Goal: Feedback & Contribution: Submit feedback/report problem

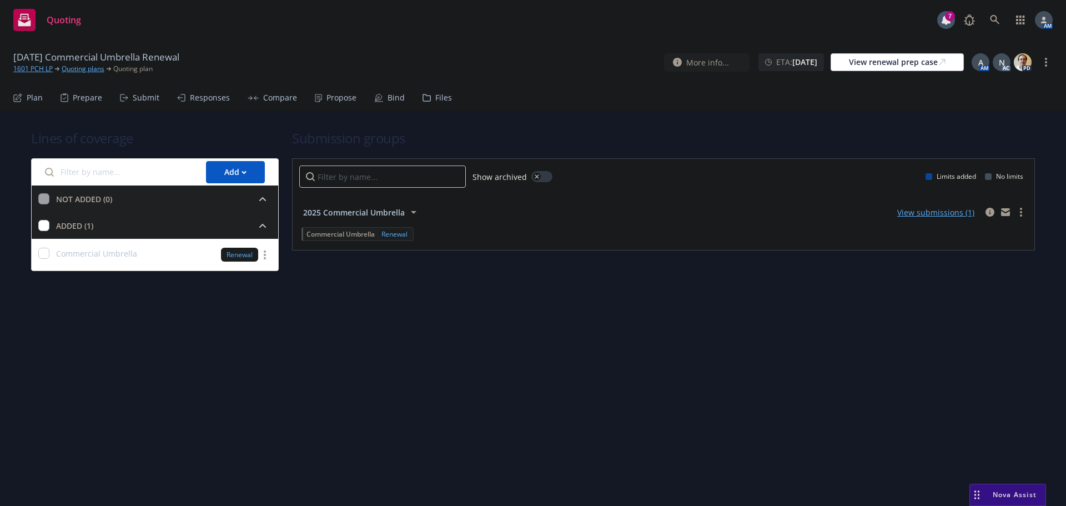
click at [334, 101] on div "Propose" at bounding box center [342, 97] width 30 height 9
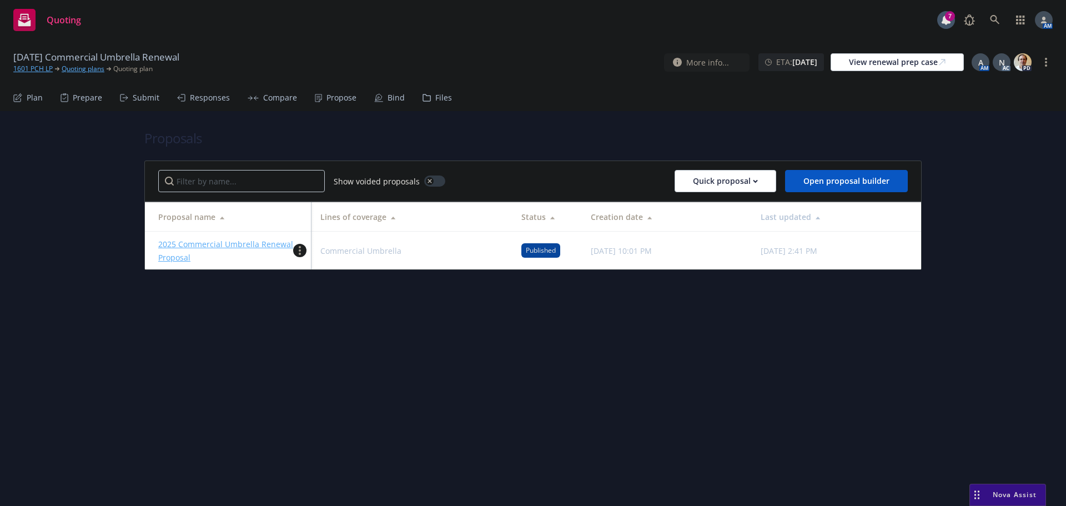
click at [300, 249] on icon "more" at bounding box center [300, 250] width 2 height 9
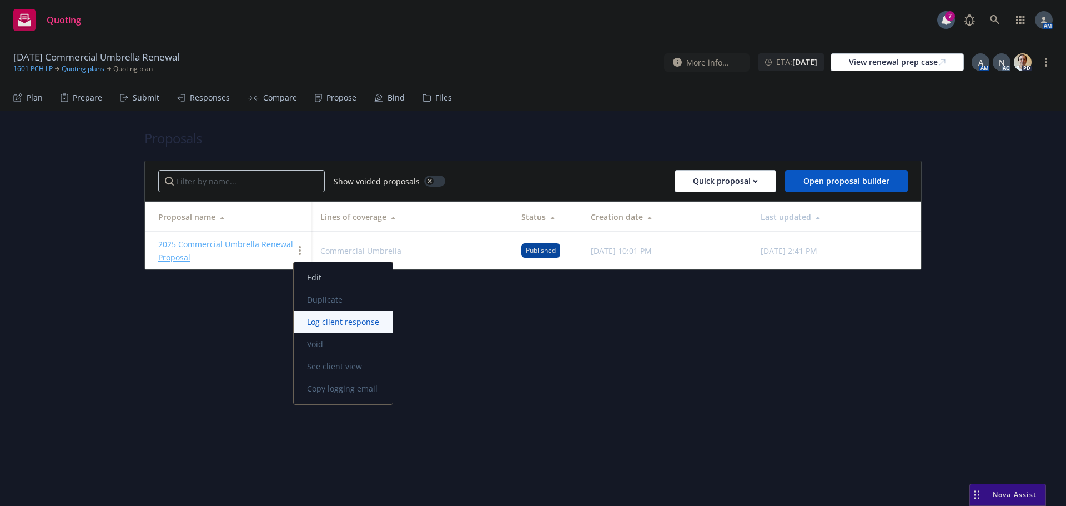
click at [324, 321] on span "Log client response" at bounding box center [343, 322] width 99 height 11
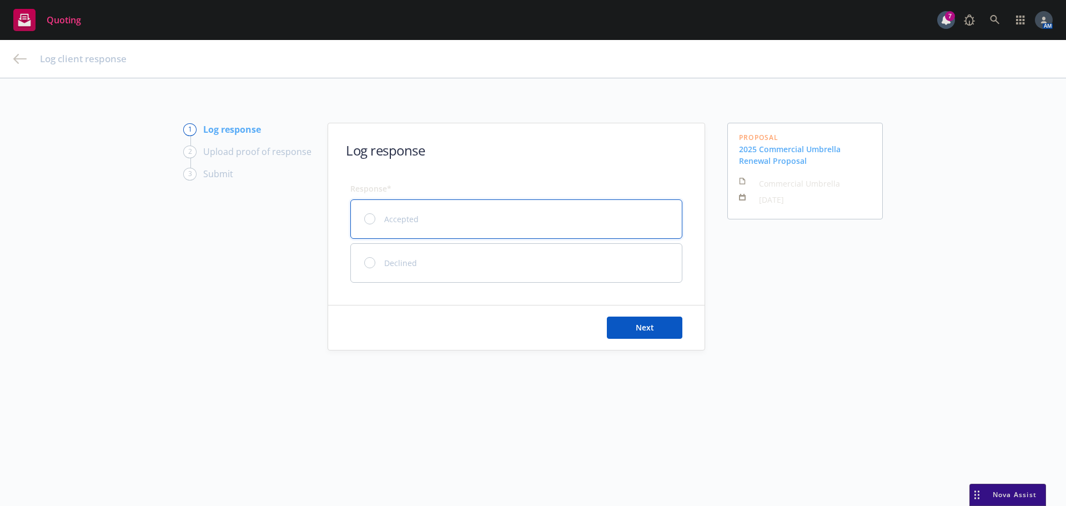
click at [364, 221] on div at bounding box center [369, 218] width 11 height 11
click at [636, 324] on span "Next" at bounding box center [645, 327] width 18 height 11
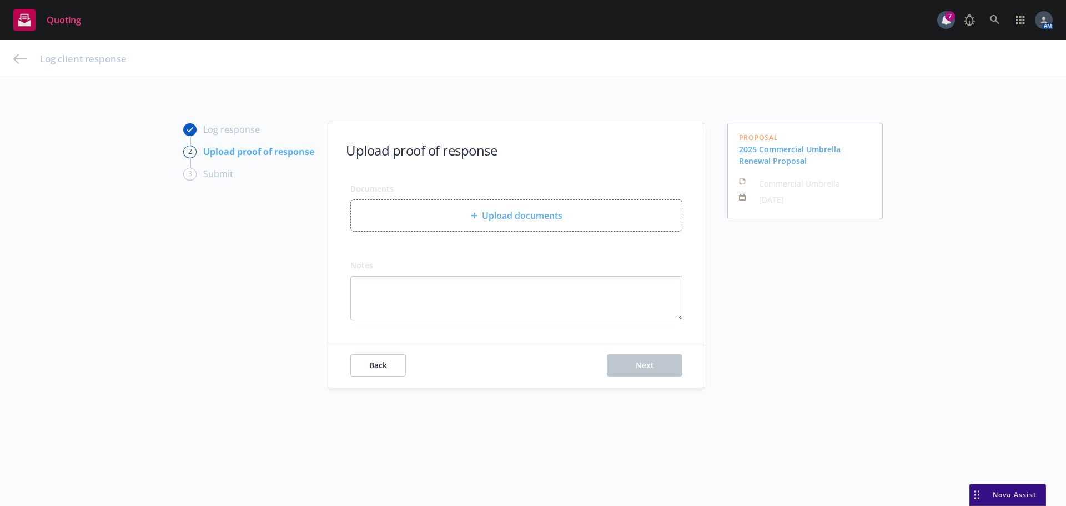
click at [501, 213] on span "Upload documents" at bounding box center [522, 215] width 81 height 13
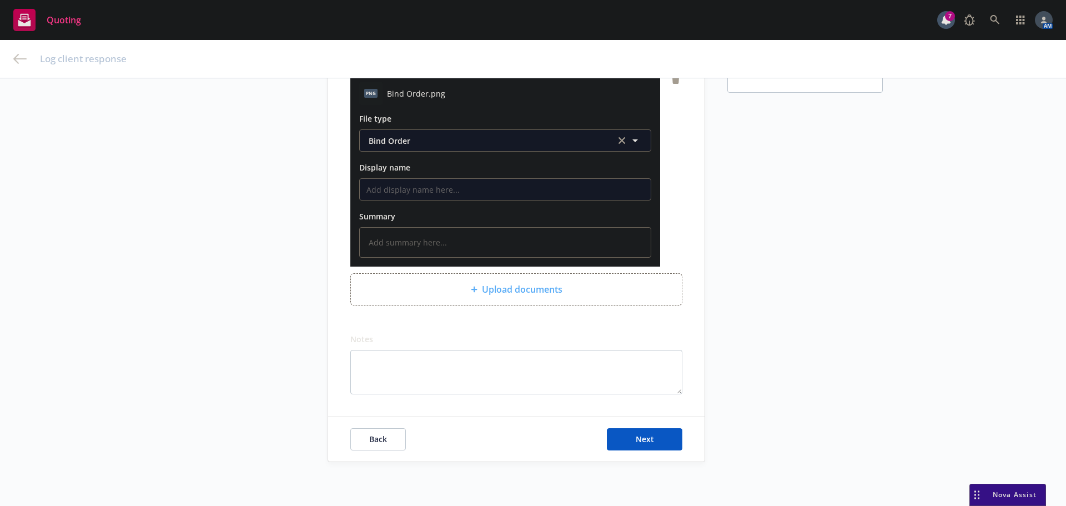
scroll to position [127, 0]
click at [658, 432] on button "Next" at bounding box center [645, 439] width 76 height 22
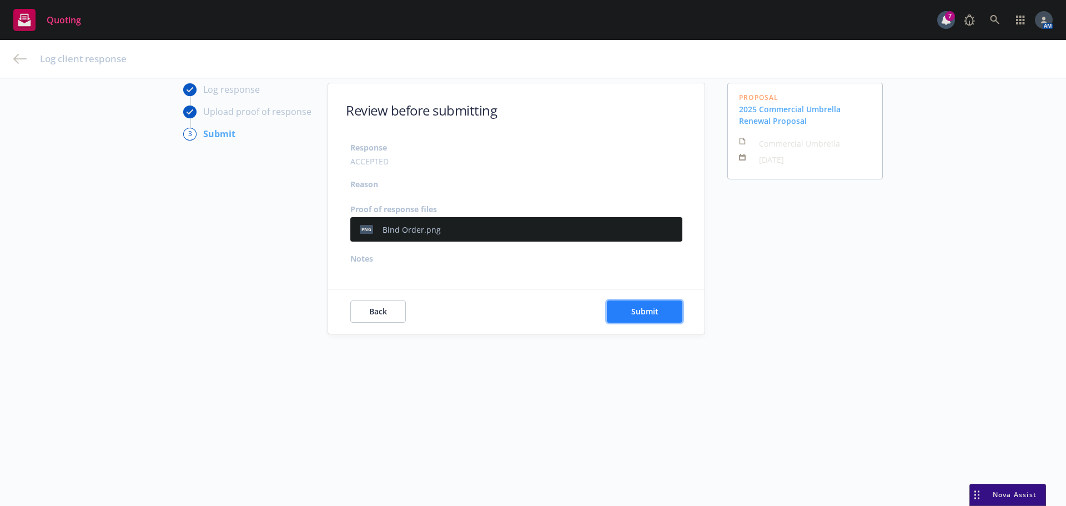
click at [644, 308] on span "Submit" at bounding box center [644, 311] width 27 height 11
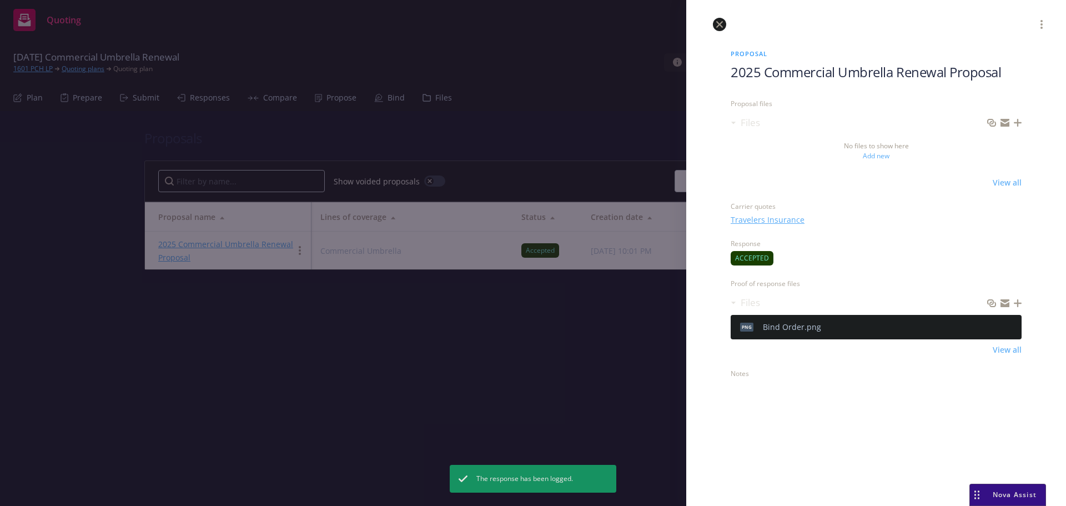
click at [719, 25] on icon "close" at bounding box center [719, 24] width 7 height 7
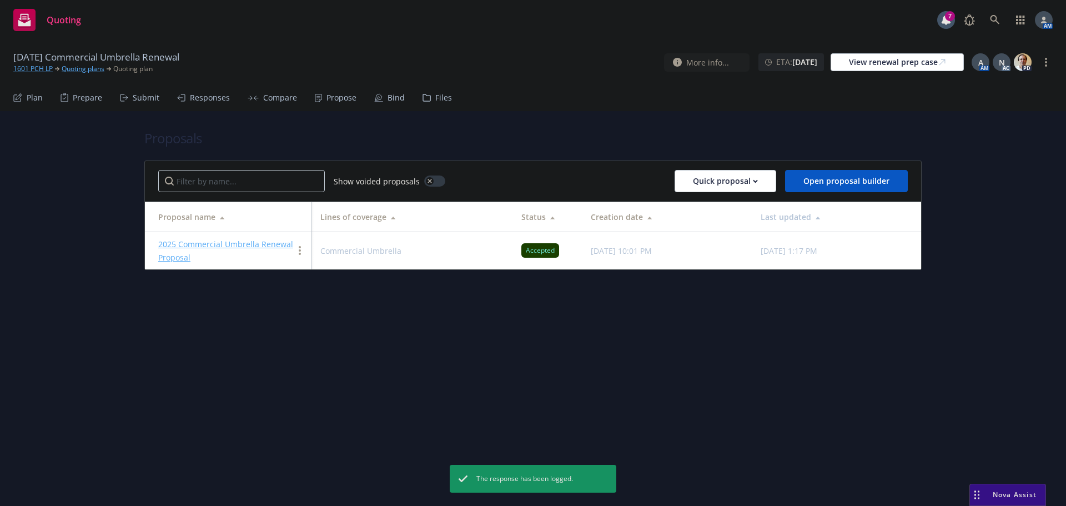
click at [380, 100] on div "Bind" at bounding box center [389, 97] width 31 height 27
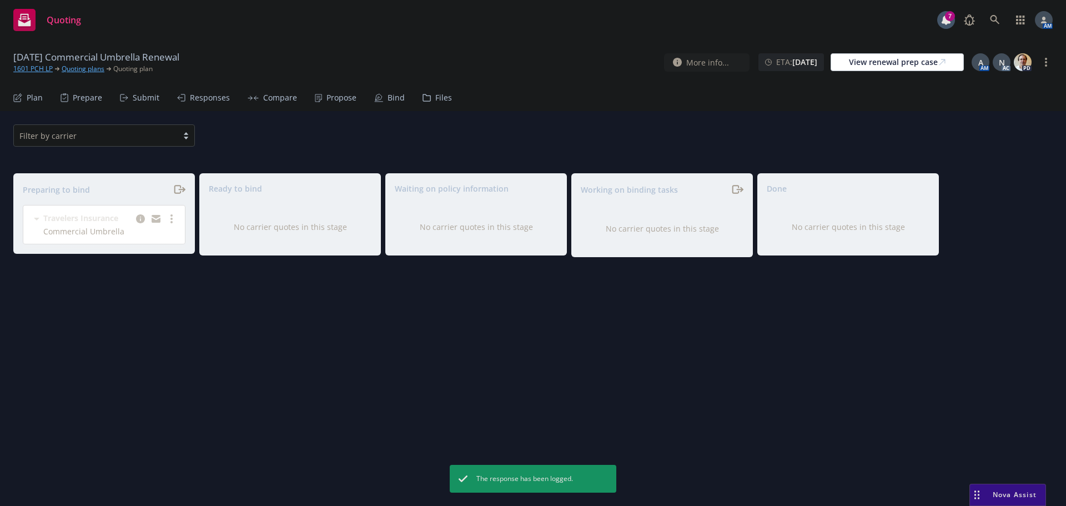
click at [335, 102] on div "Propose" at bounding box center [342, 97] width 30 height 9
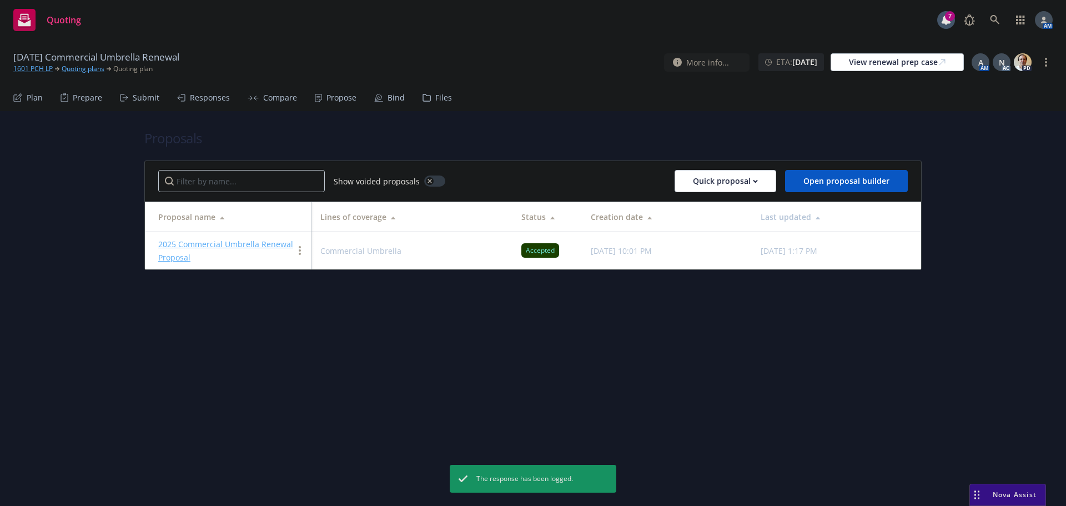
click at [225, 244] on link "2025 Commercial Umbrella Renewal Proposal" at bounding box center [225, 251] width 135 height 24
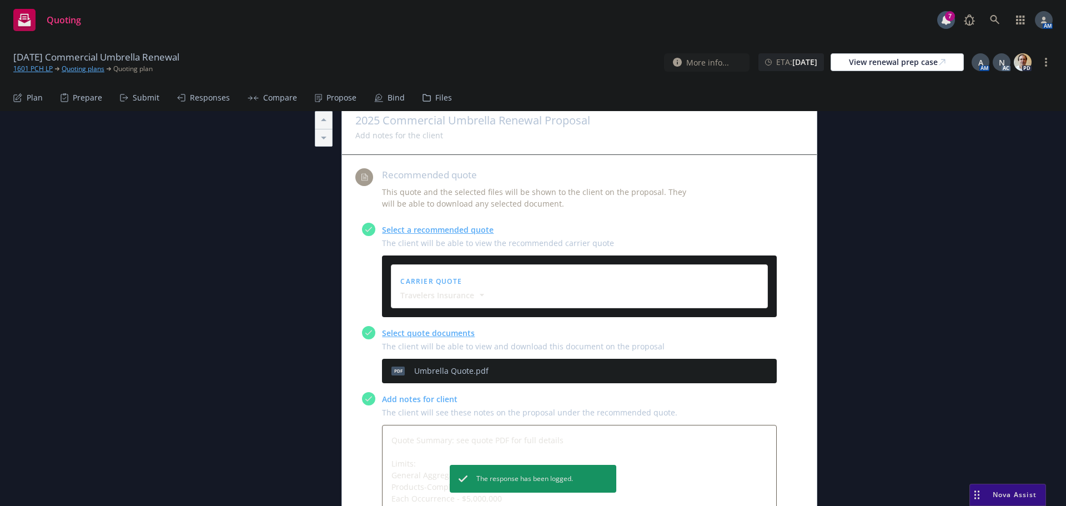
scroll to position [444, 0]
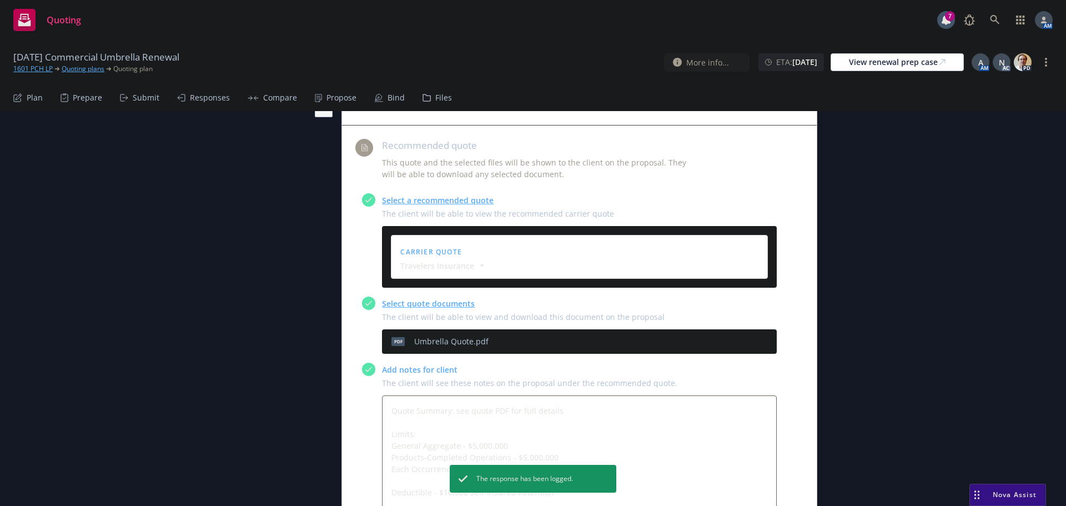
click at [745, 343] on icon "preview file" at bounding box center [749, 341] width 10 height 8
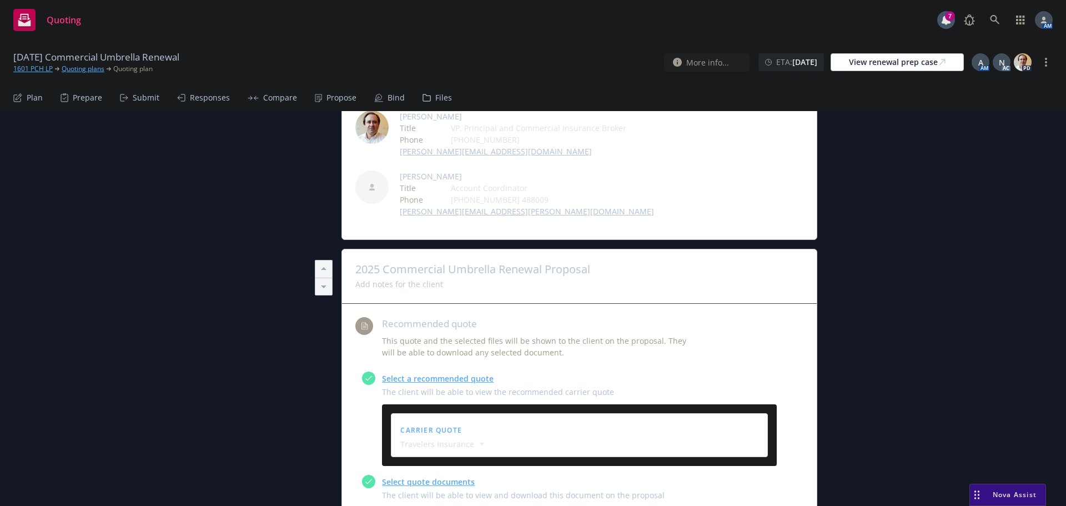
scroll to position [111, 0]
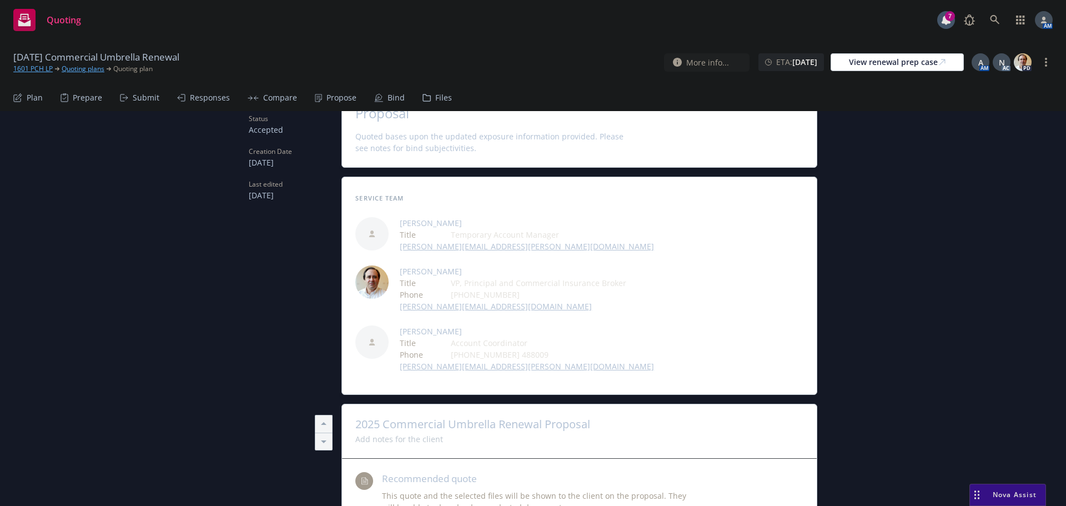
type textarea "x"
